Goal: Information Seeking & Learning: Learn about a topic

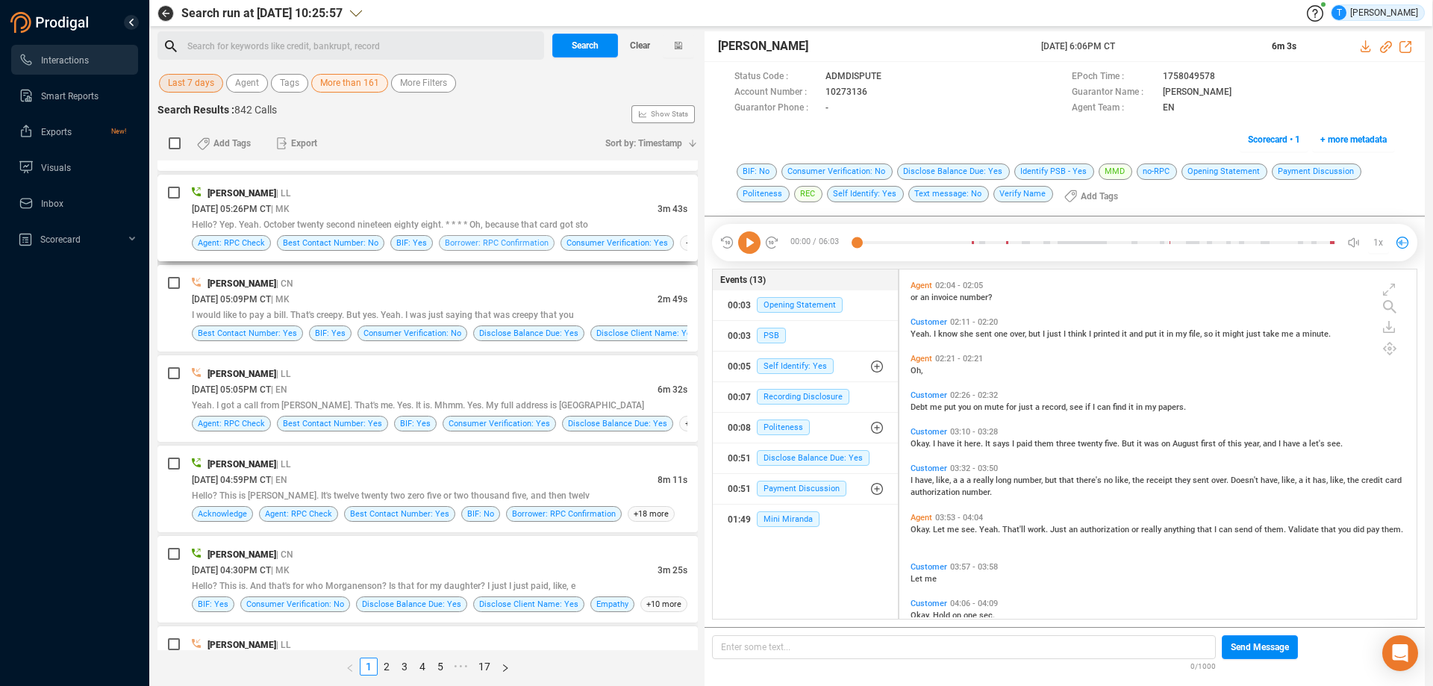
scroll to position [1642, 0]
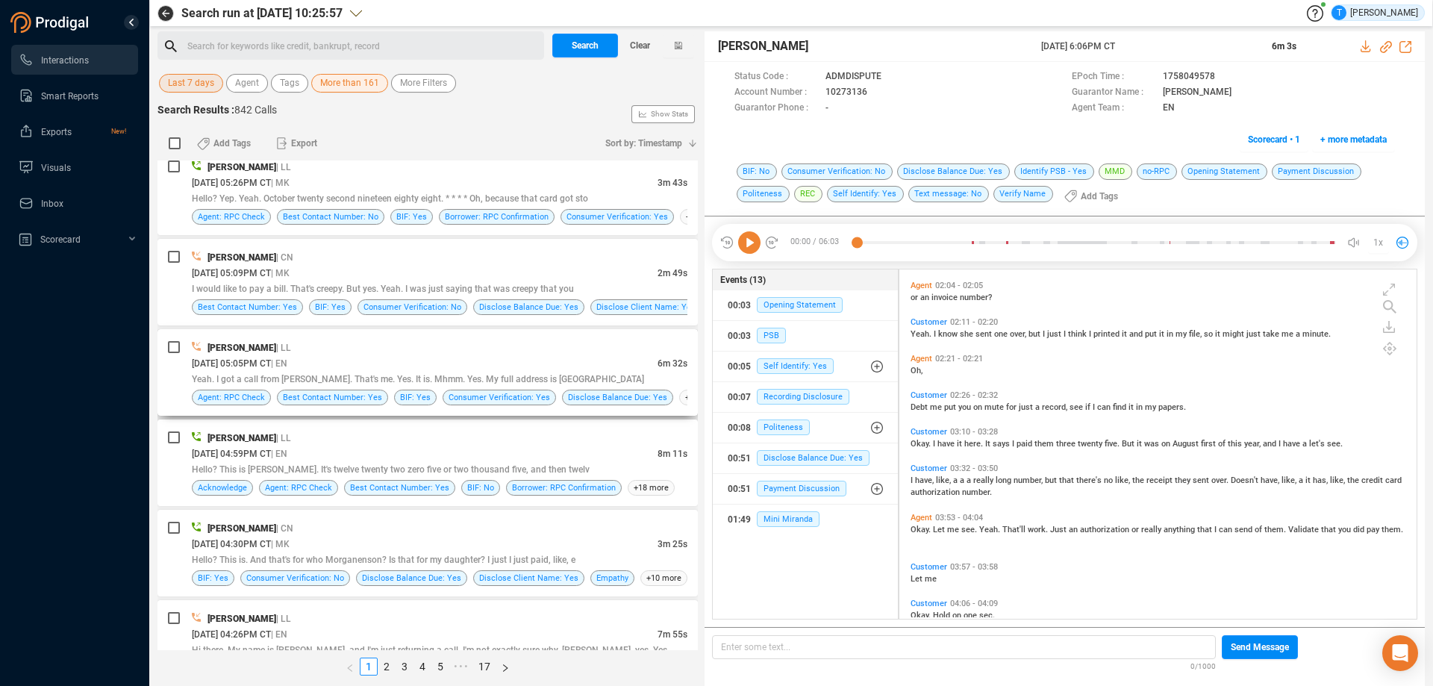
click at [499, 347] on div "[PERSON_NAME] | LL" at bounding box center [440, 348] width 496 height 16
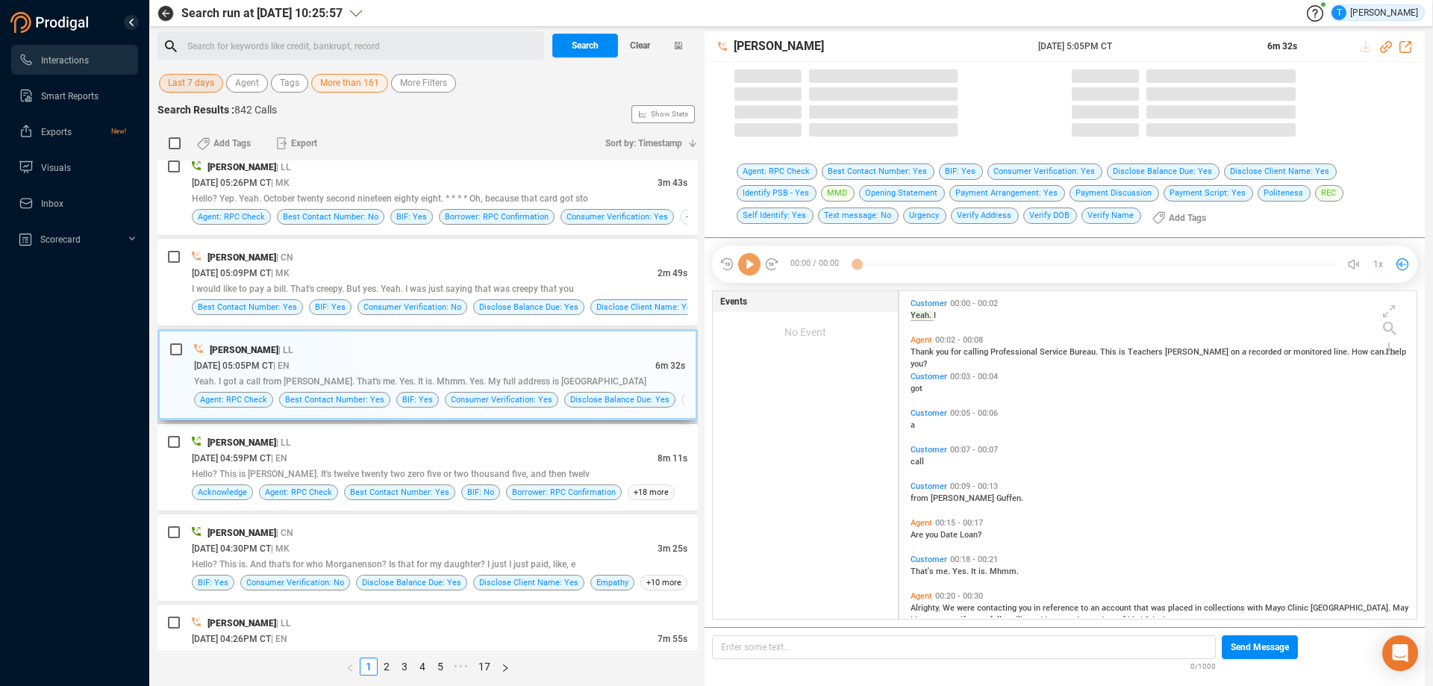
scroll to position [324, 510]
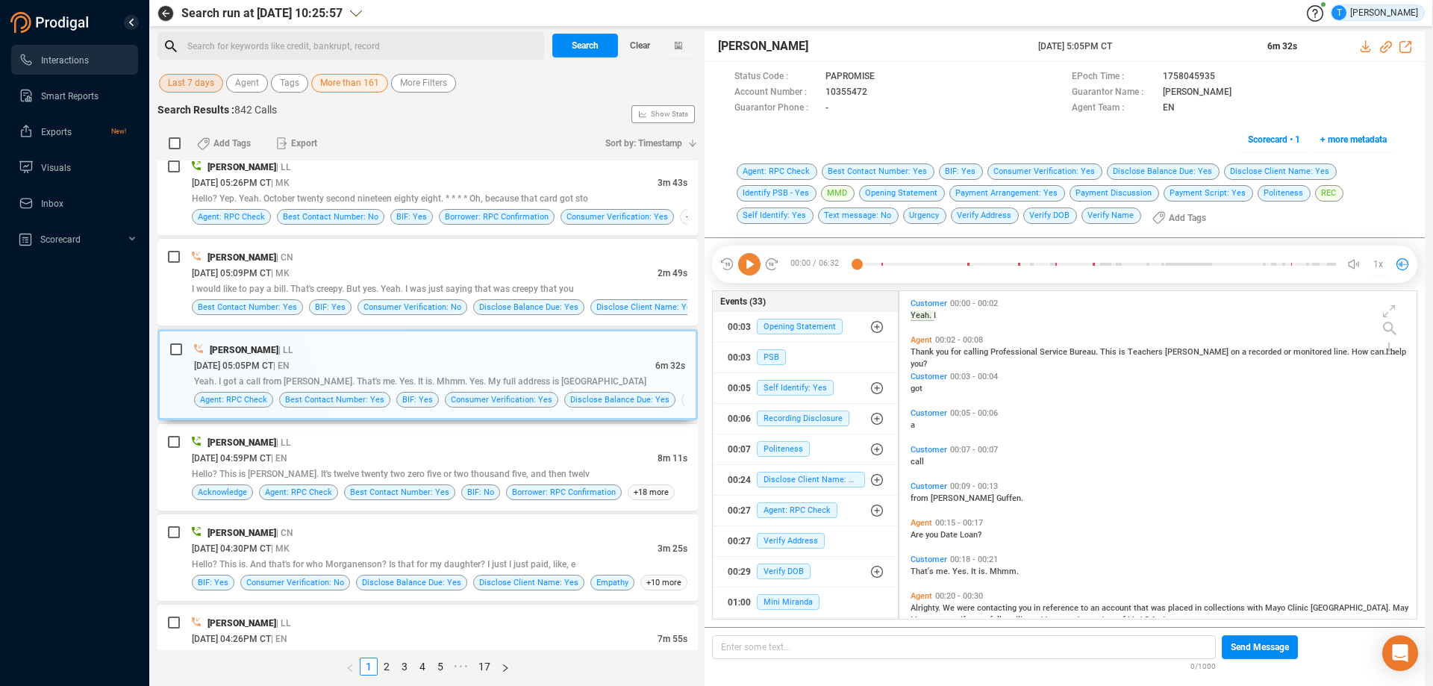
click at [750, 267] on icon at bounding box center [749, 264] width 22 height 22
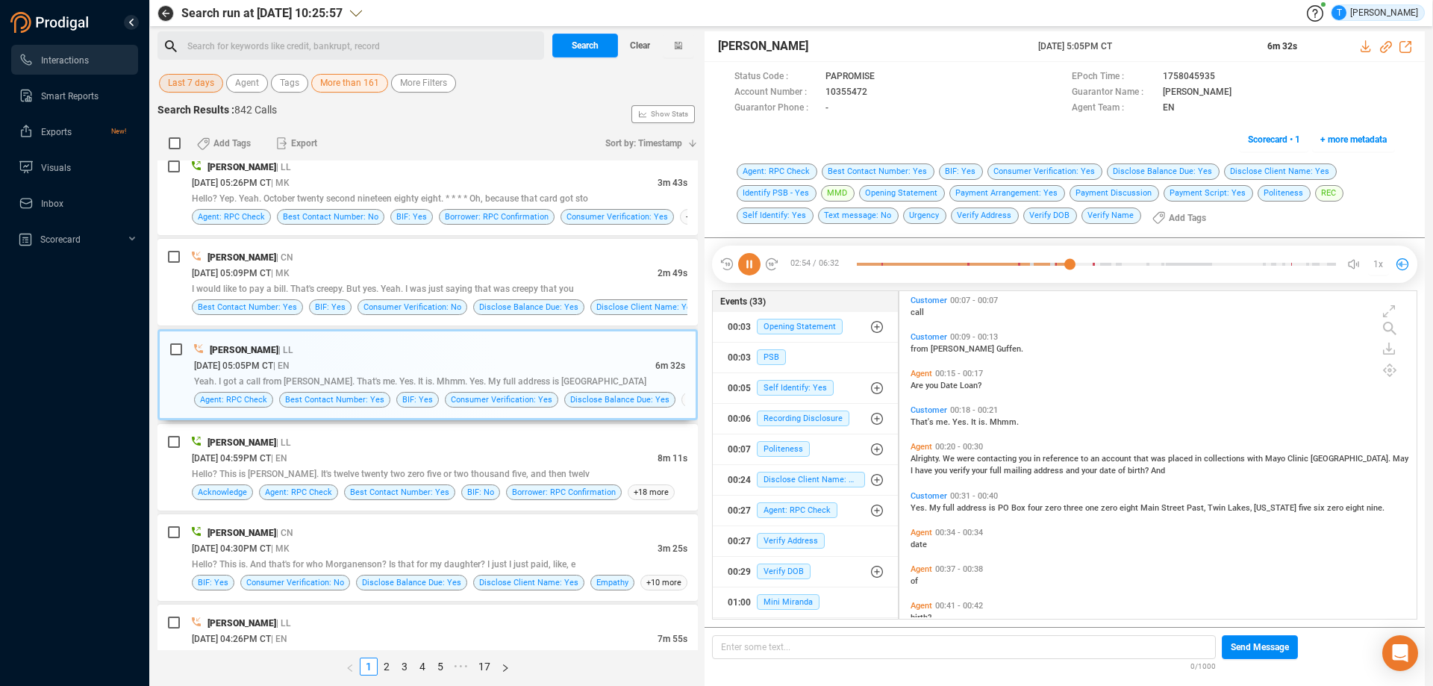
scroll to position [224, 0]
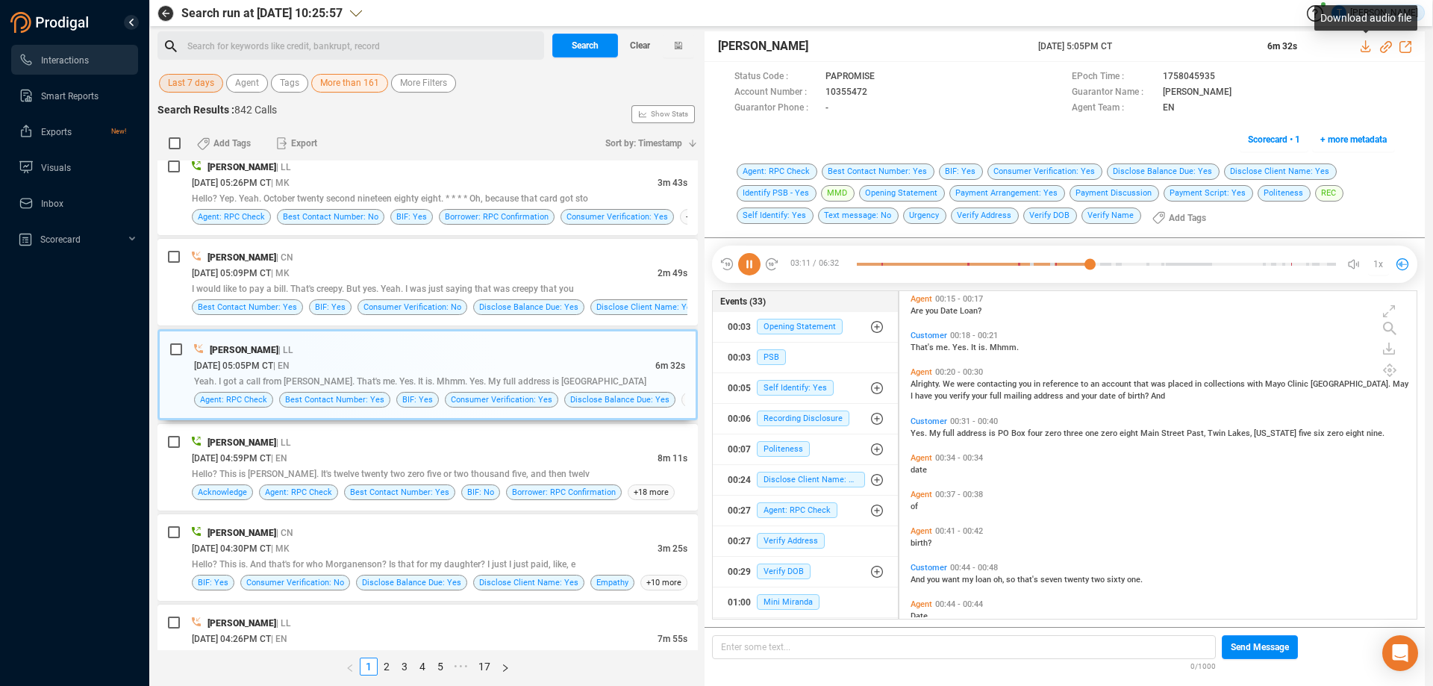
click at [1363, 47] on icon at bounding box center [1366, 46] width 10 height 12
click at [875, 92] on icon at bounding box center [880, 93] width 12 height 12
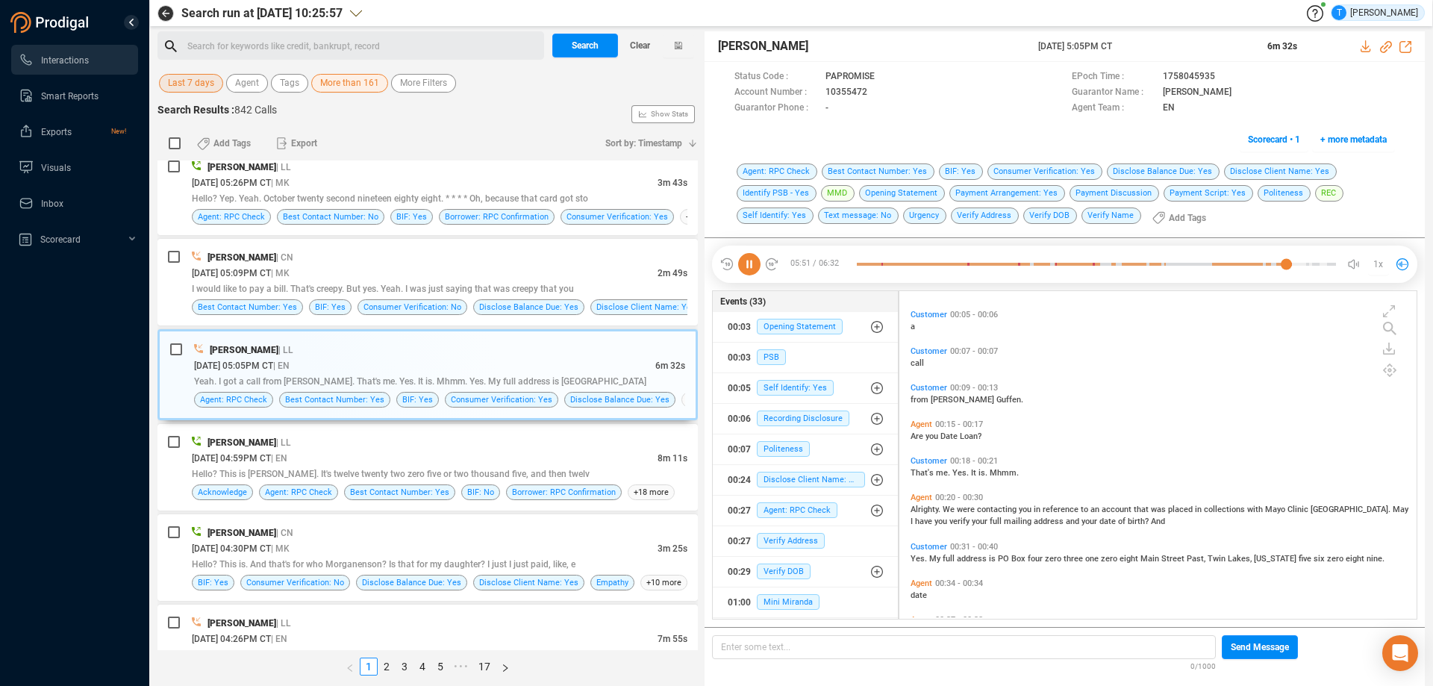
scroll to position [77, 0]
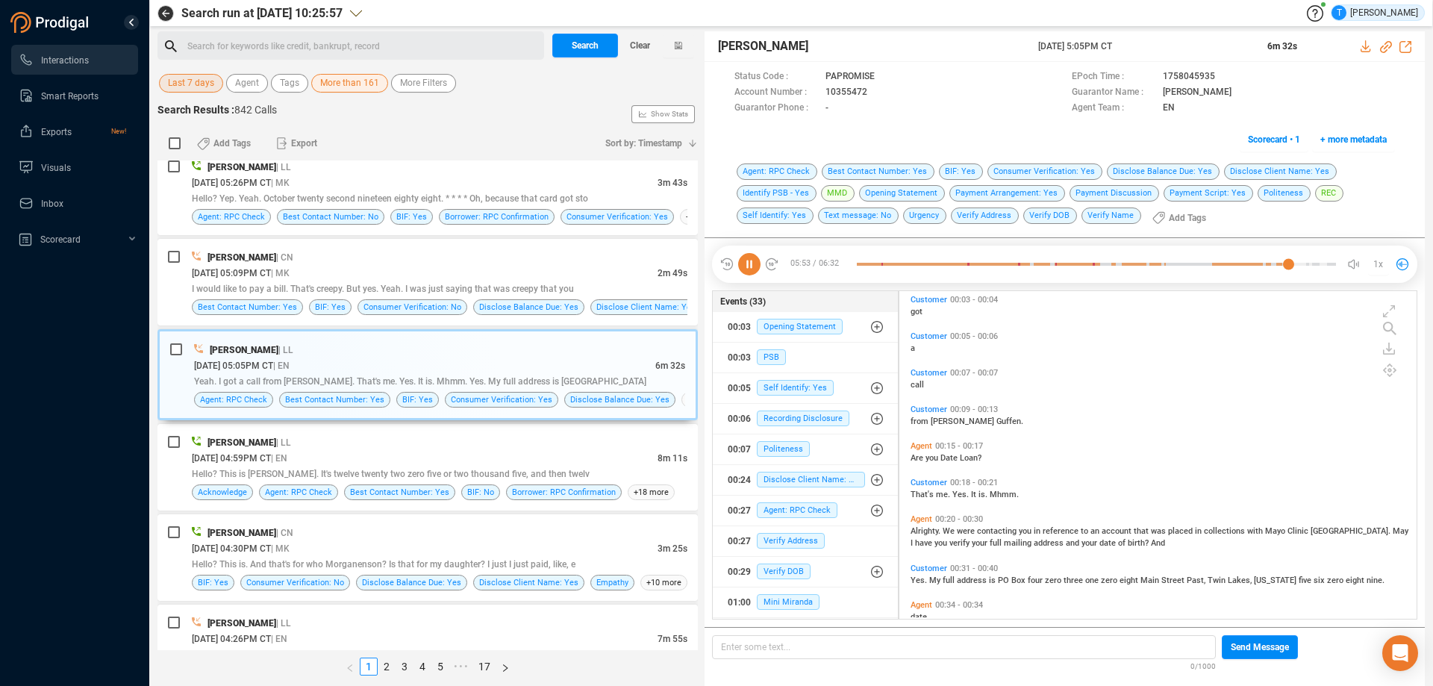
click at [750, 271] on icon at bounding box center [749, 264] width 22 height 22
click at [474, 455] on div "[DATE] 04:59PM CT | EN" at bounding box center [425, 458] width 466 height 16
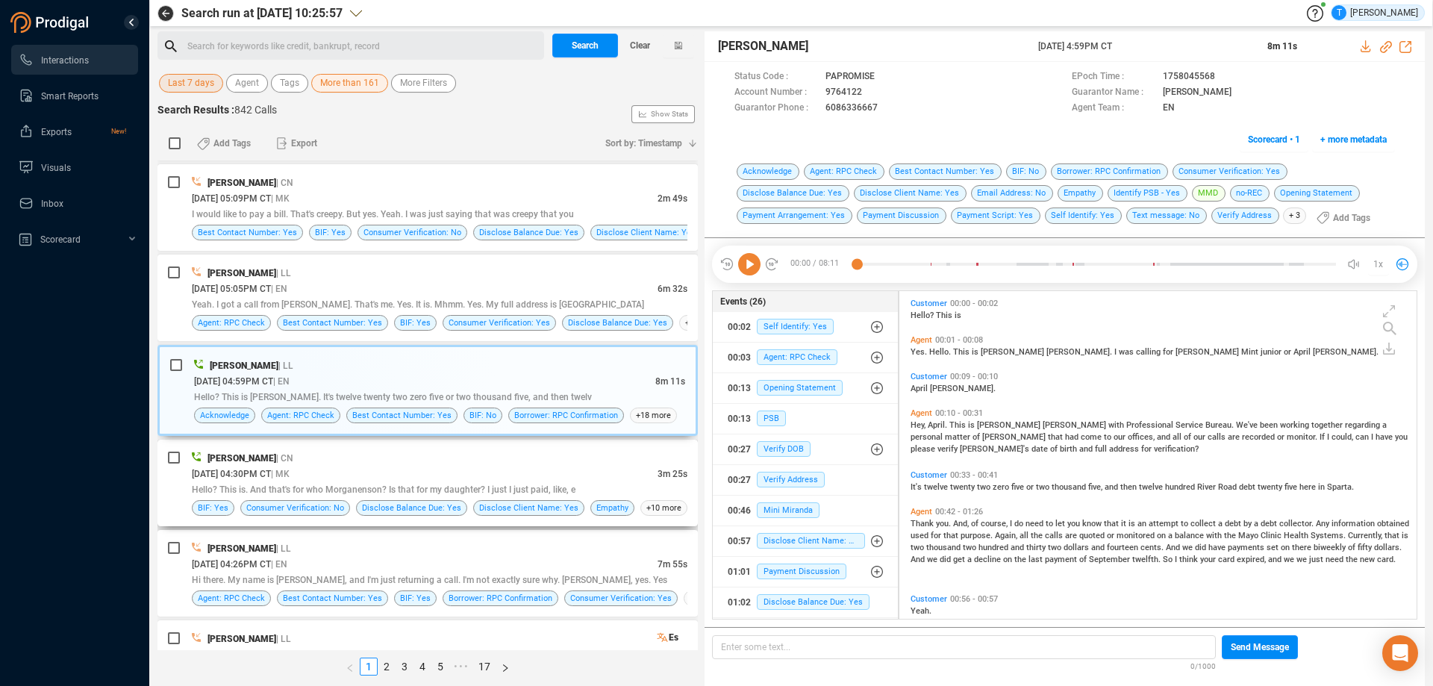
scroll to position [1787, 0]
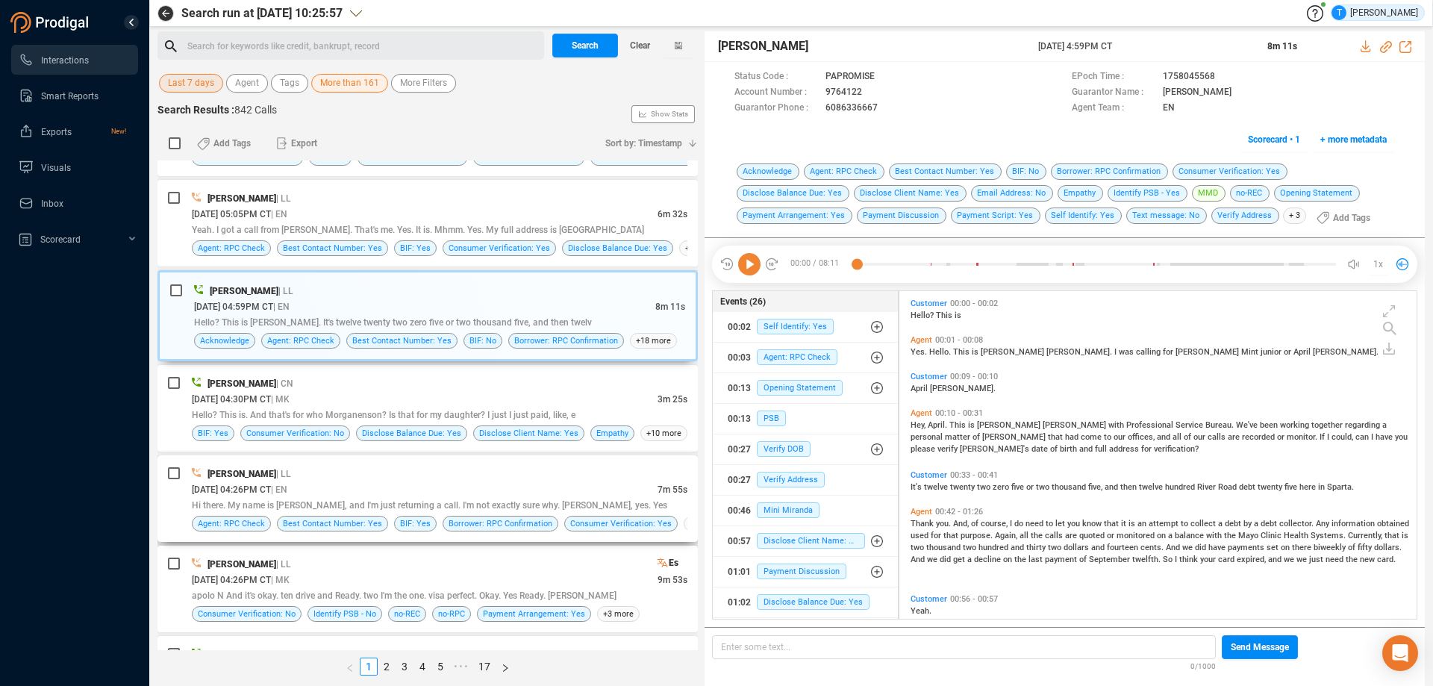
click at [530, 480] on div "[PERSON_NAME] | LL" at bounding box center [440, 474] width 496 height 16
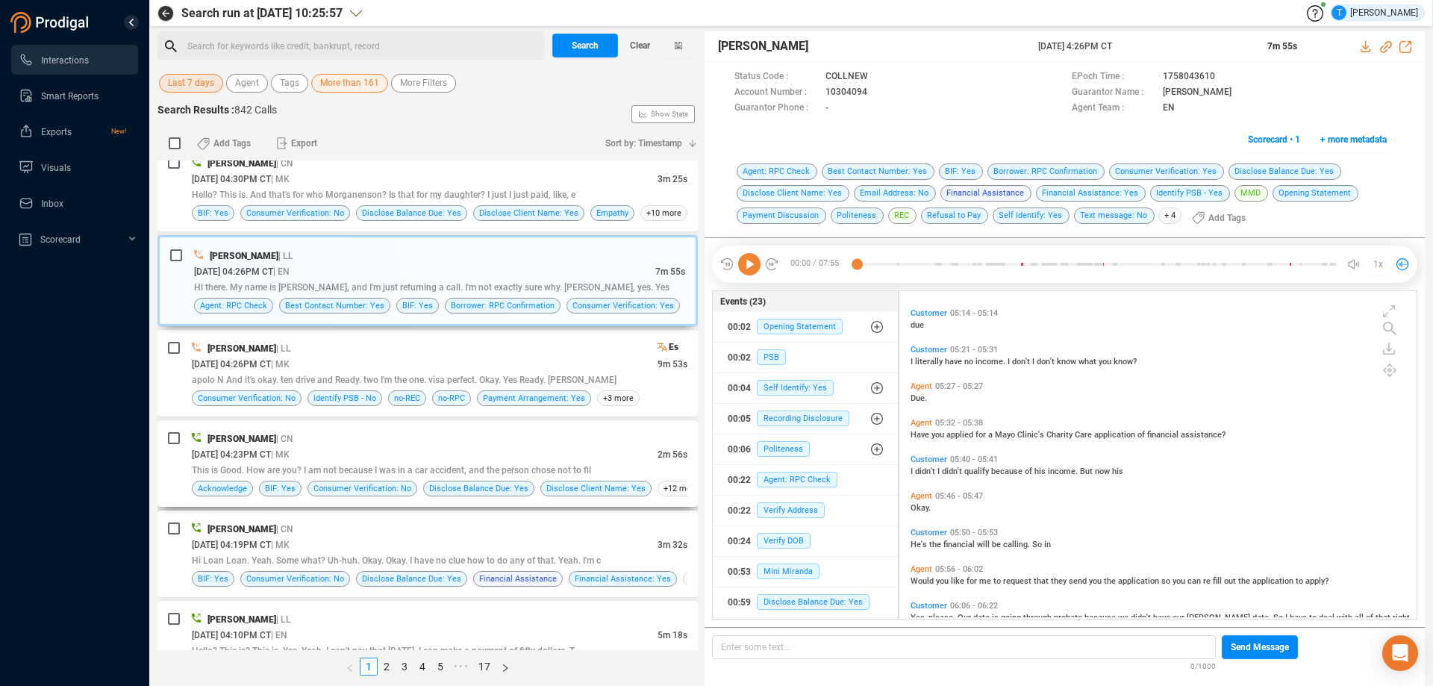
scroll to position [2011, 0]
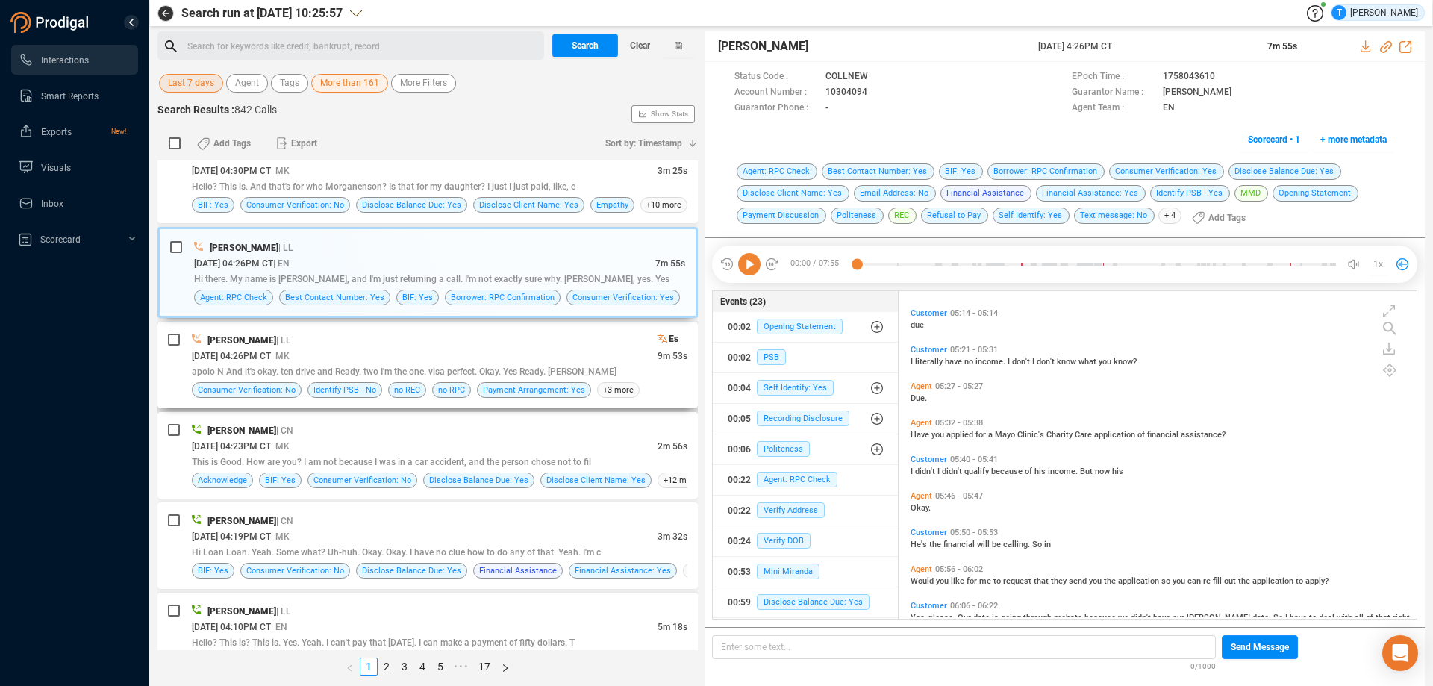
click at [486, 366] on div "apolo N And it's okay. ten drive and Ready. two I'm the one. visa perfect. Okay…" at bounding box center [440, 371] width 496 height 16
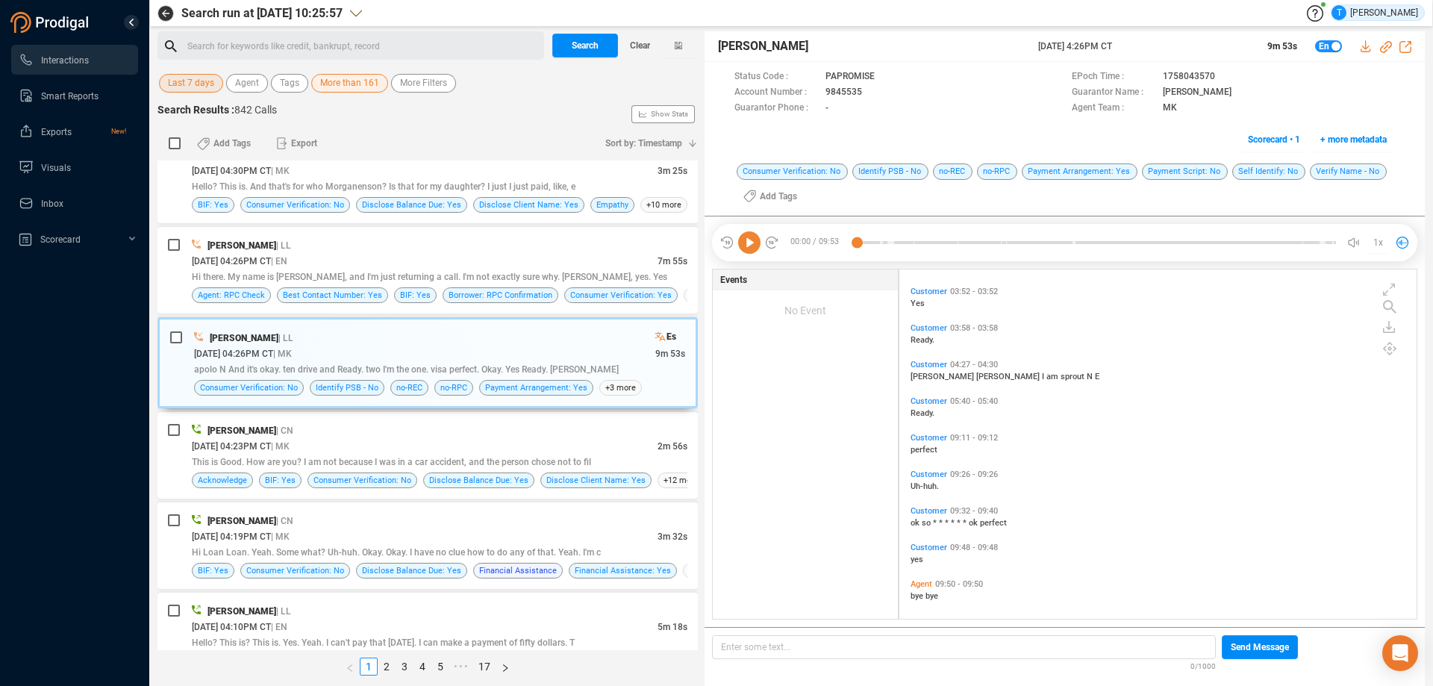
scroll to position [508, 0]
click at [748, 243] on icon at bounding box center [749, 242] width 22 height 22
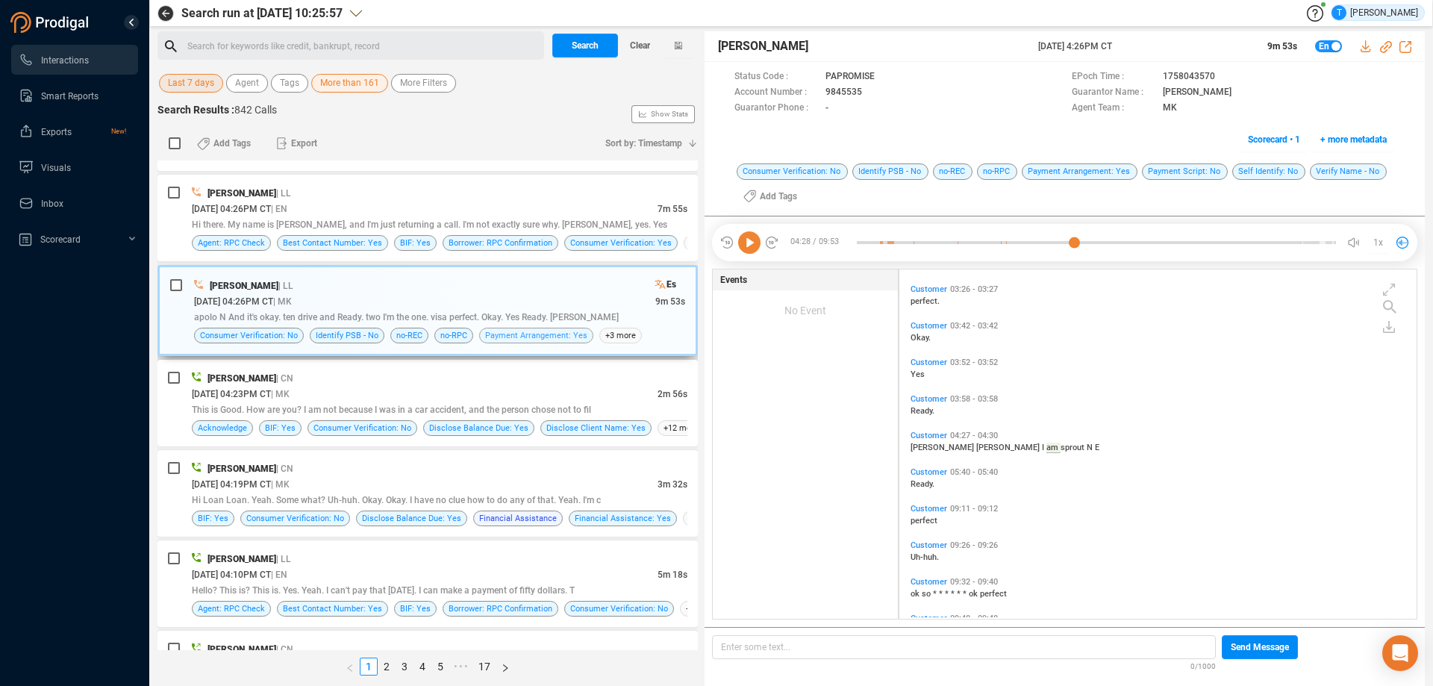
scroll to position [2160, 0]
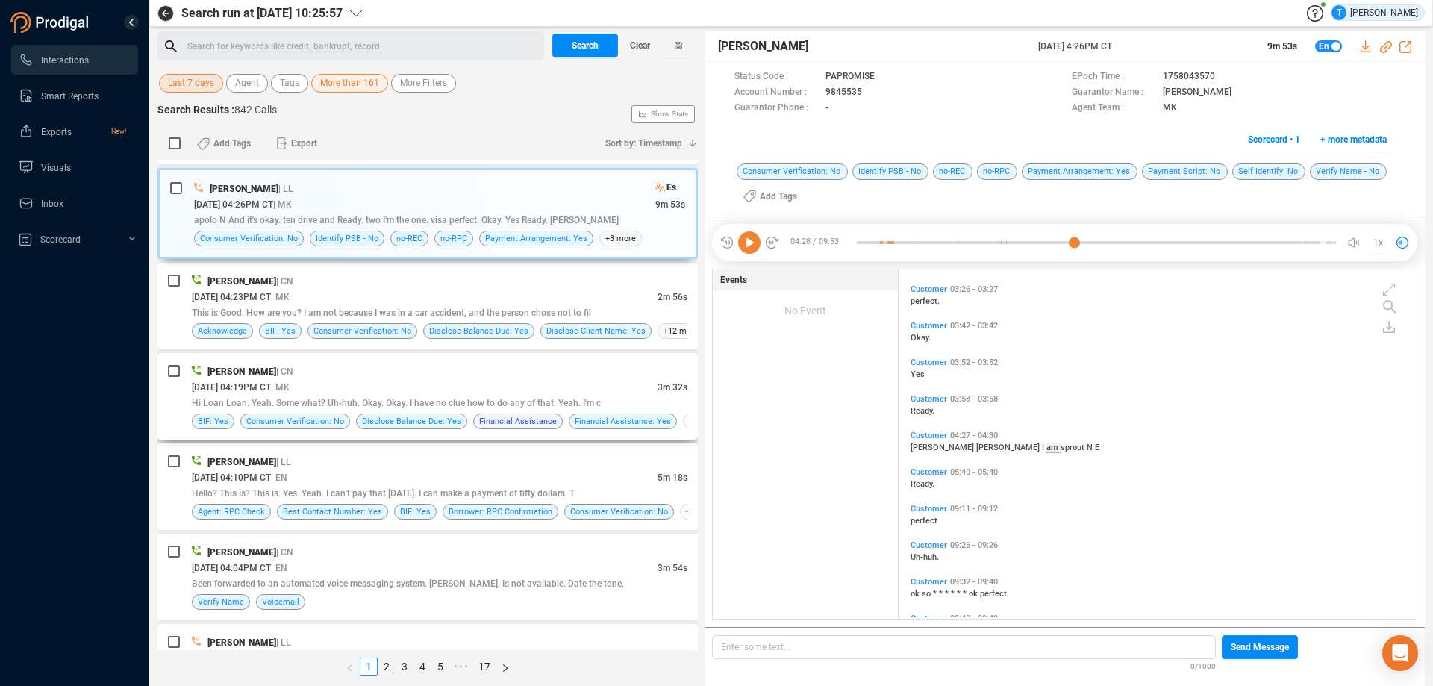
click at [578, 382] on div "[DATE] 04:19PM CT | MK" at bounding box center [425, 387] width 466 height 16
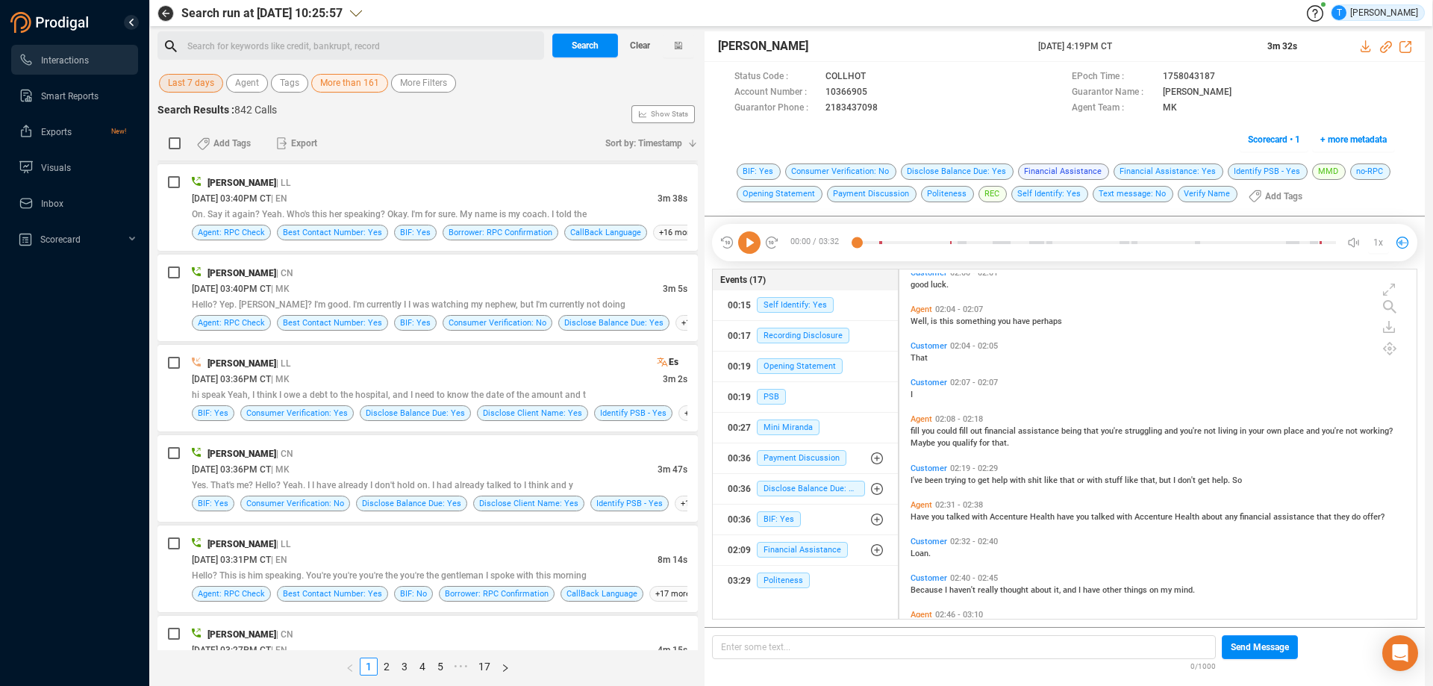
scroll to position [3055, 0]
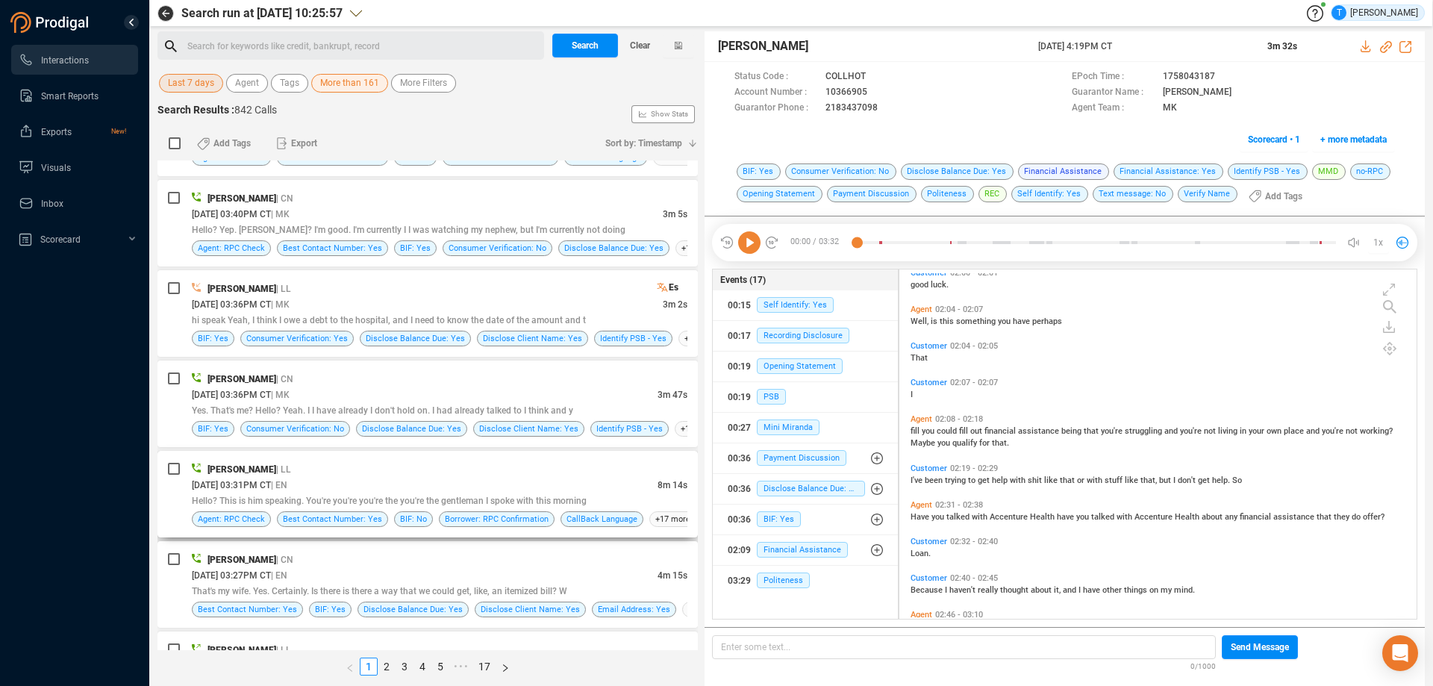
click at [422, 486] on div "[DATE] 03:31PM CT | EN" at bounding box center [425, 485] width 466 height 16
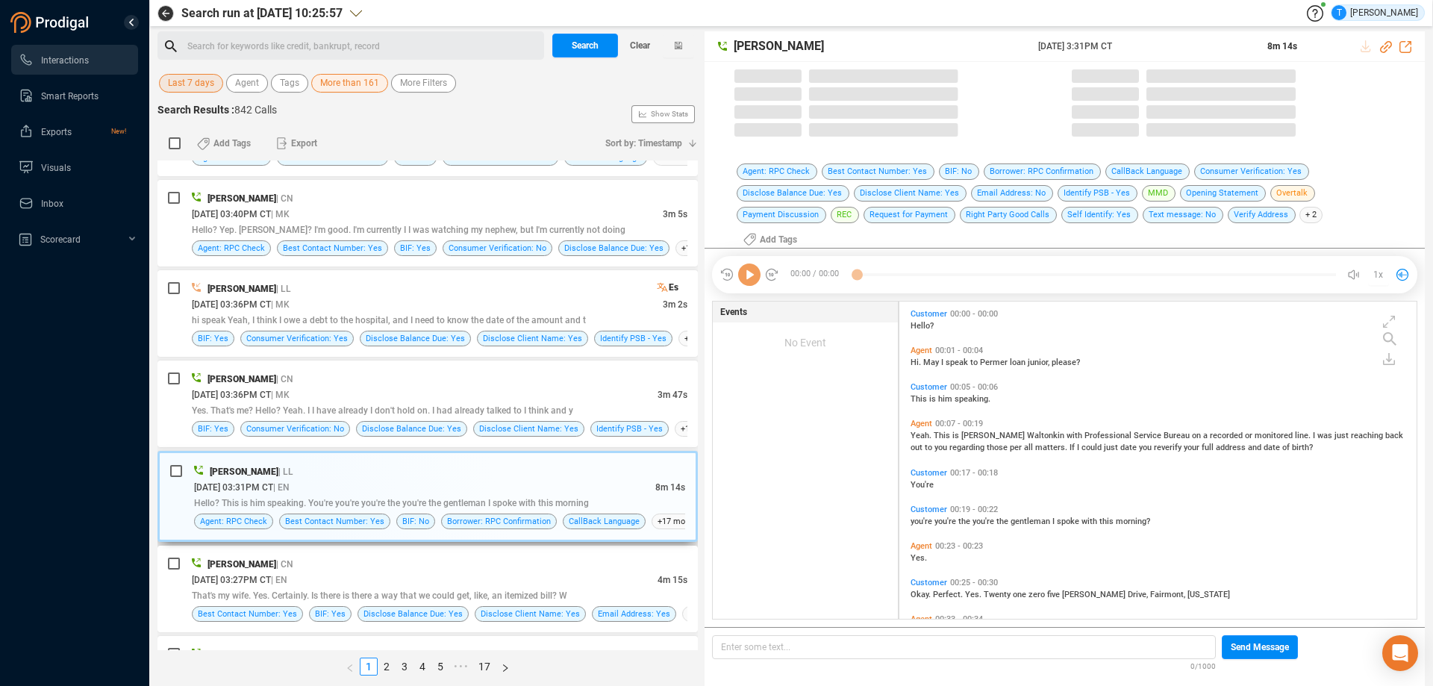
scroll to position [324, 510]
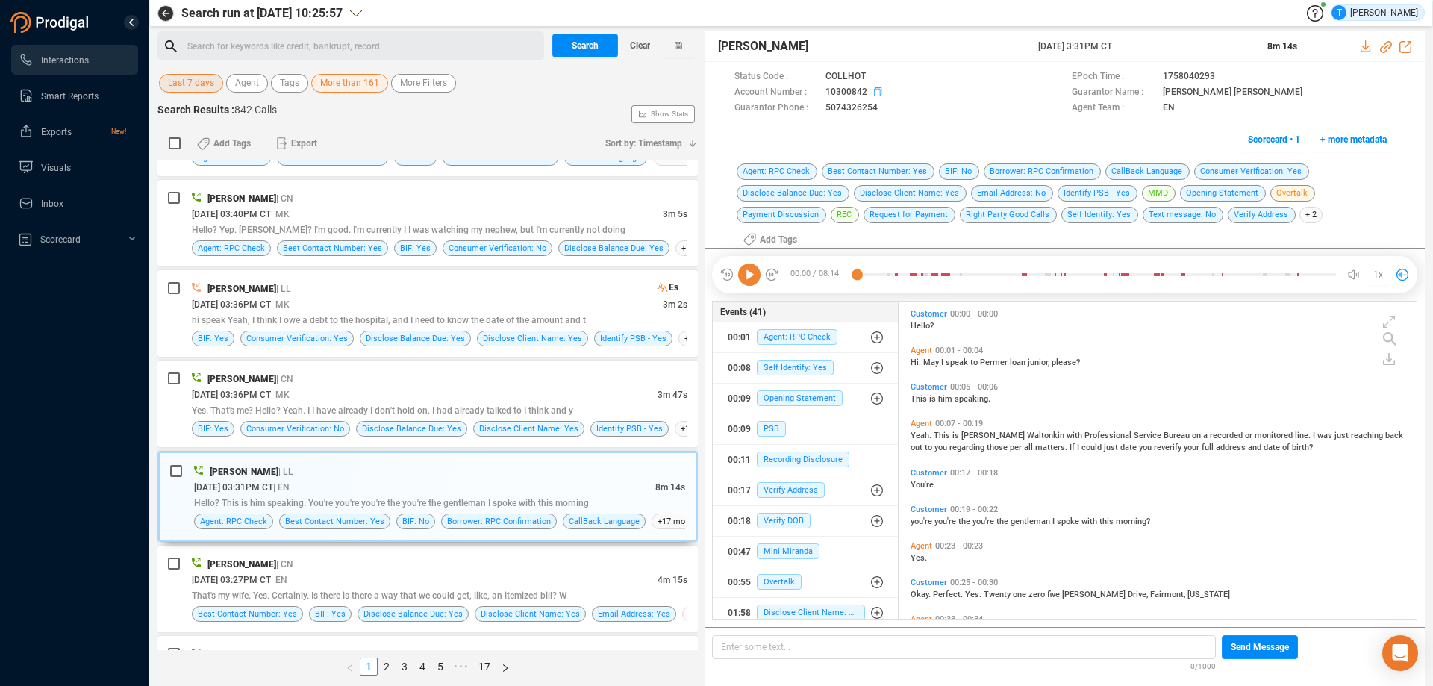
click at [875, 94] on icon at bounding box center [880, 93] width 12 height 12
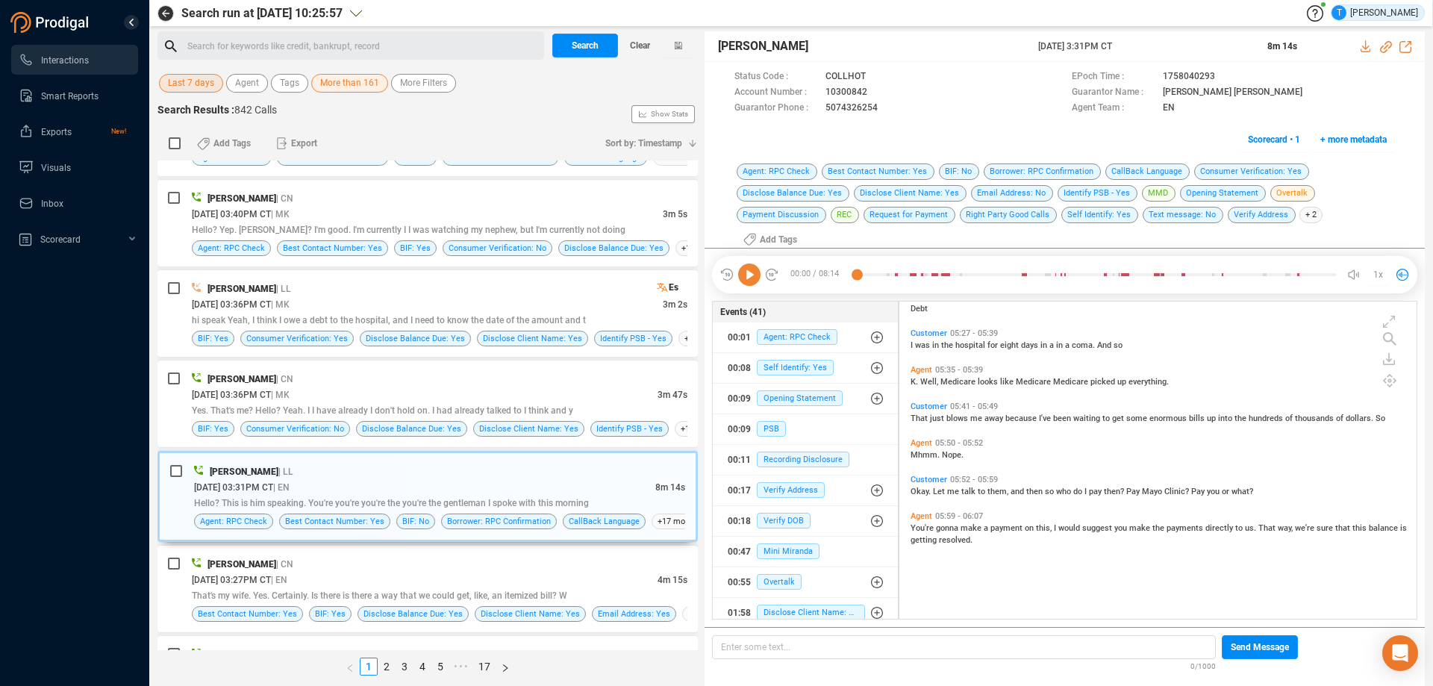
scroll to position [2165, 0]
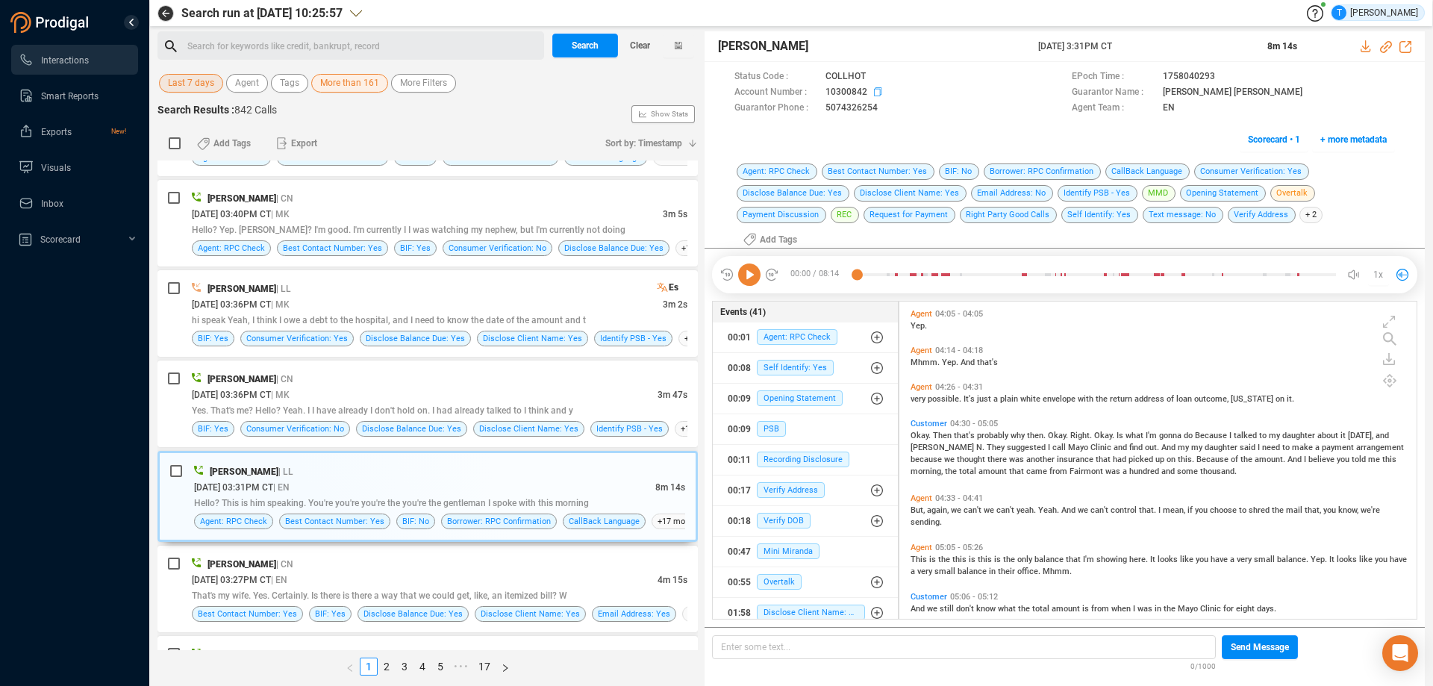
click at [874, 90] on icon at bounding box center [880, 93] width 12 height 12
click at [1391, 353] on icon at bounding box center [1389, 359] width 12 height 12
click at [1361, 357] on icon at bounding box center [1358, 357] width 6 height 7
drag, startPoint x: 1403, startPoint y: 182, endPoint x: 1402, endPoint y: 166, distance: 15.7
click at [1402, 179] on div "Agent: RPC Check Best Contact Number: Yes BIF: No Borrower: RPC Confirmation Ca…" at bounding box center [1065, 206] width 720 height 86
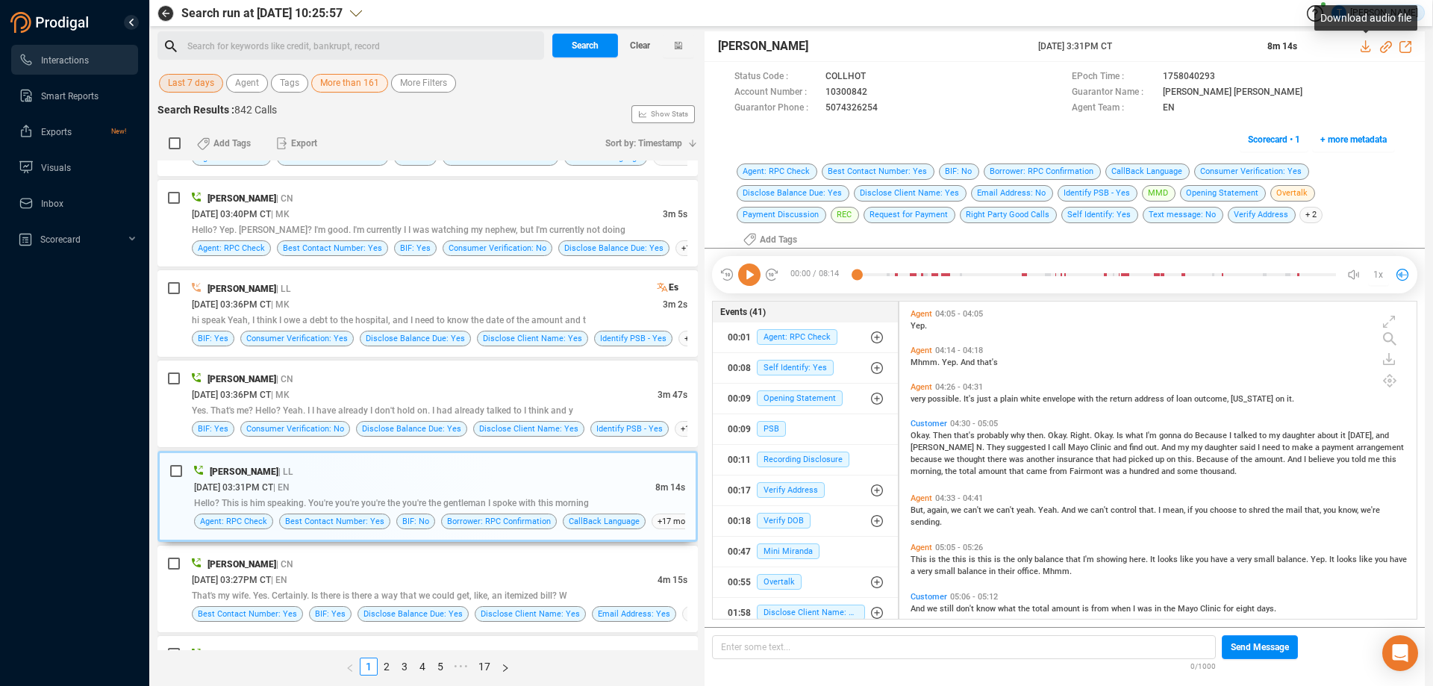
click at [1363, 44] on icon at bounding box center [1367, 46] width 12 height 12
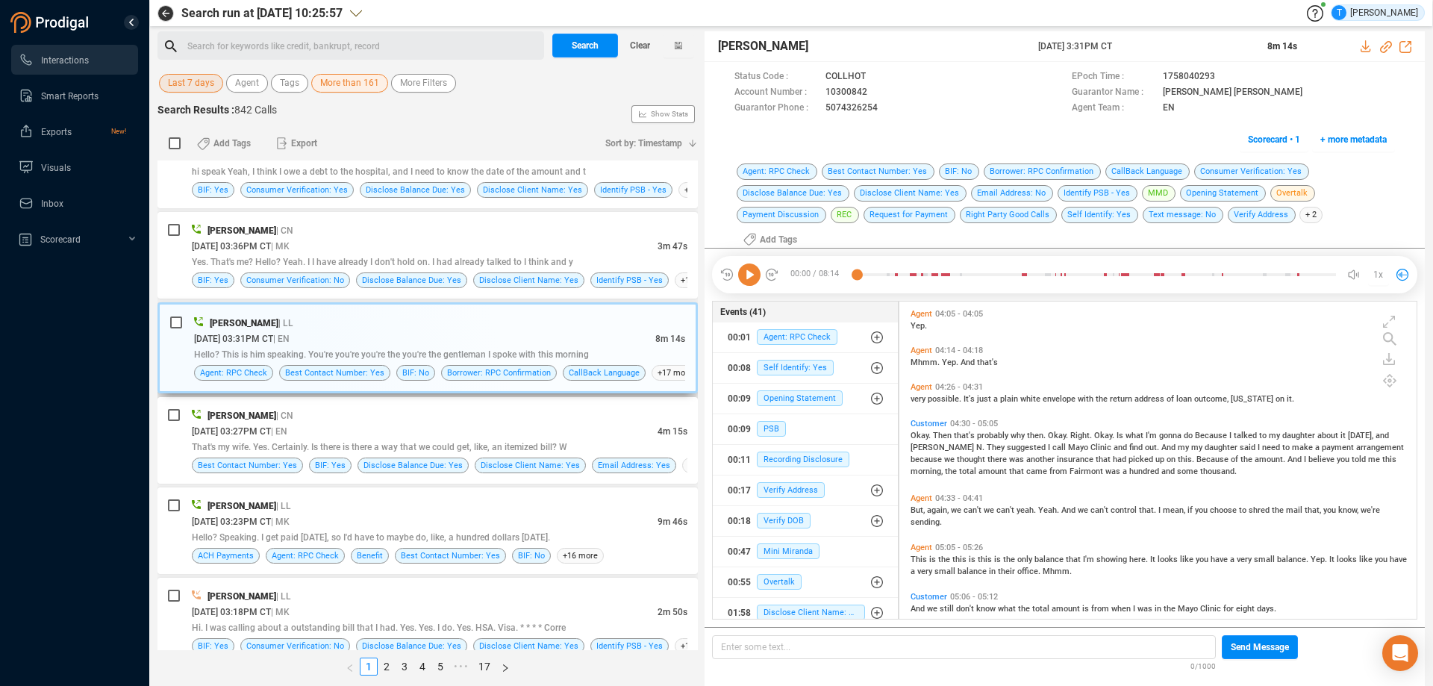
scroll to position [3200, 0]
click at [518, 512] on div "[PERSON_NAME] | LL" at bounding box center [440, 505] width 496 height 16
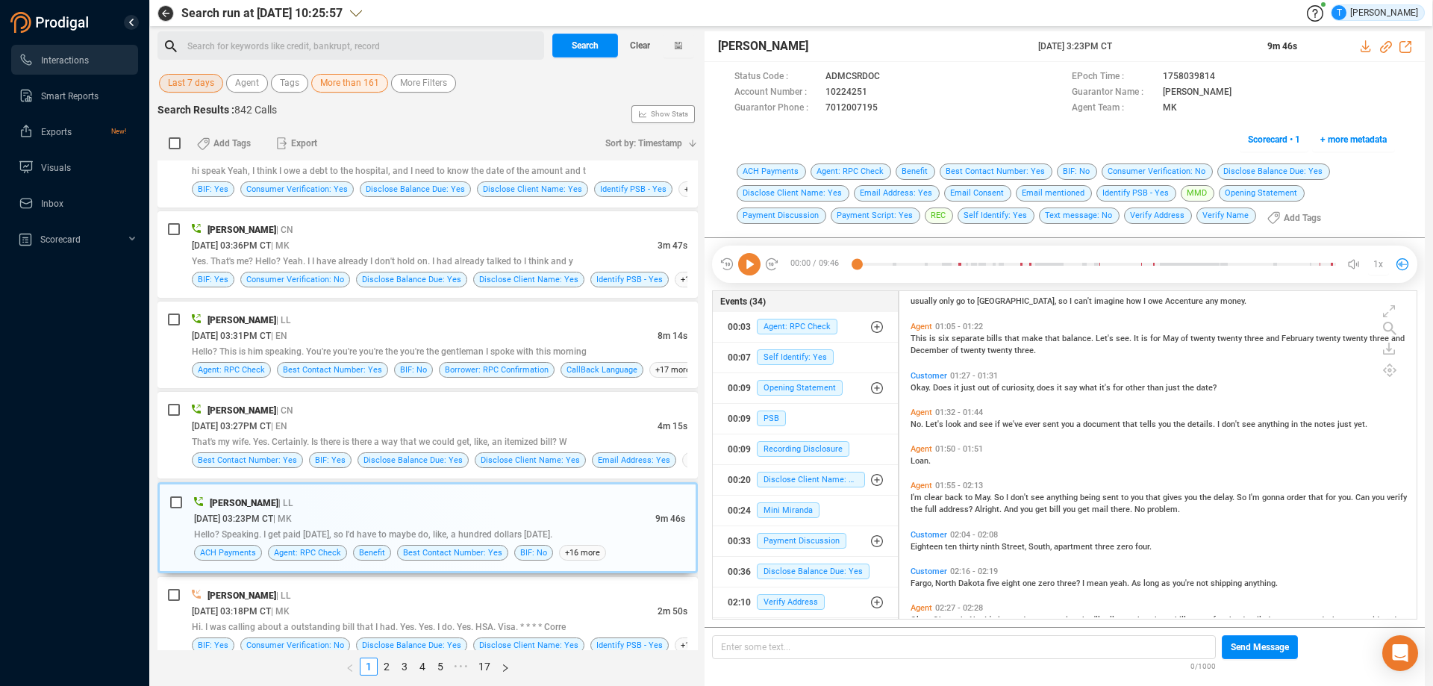
scroll to position [224, 0]
click at [879, 93] on icon at bounding box center [880, 93] width 12 height 12
